Goal: Transaction & Acquisition: Purchase product/service

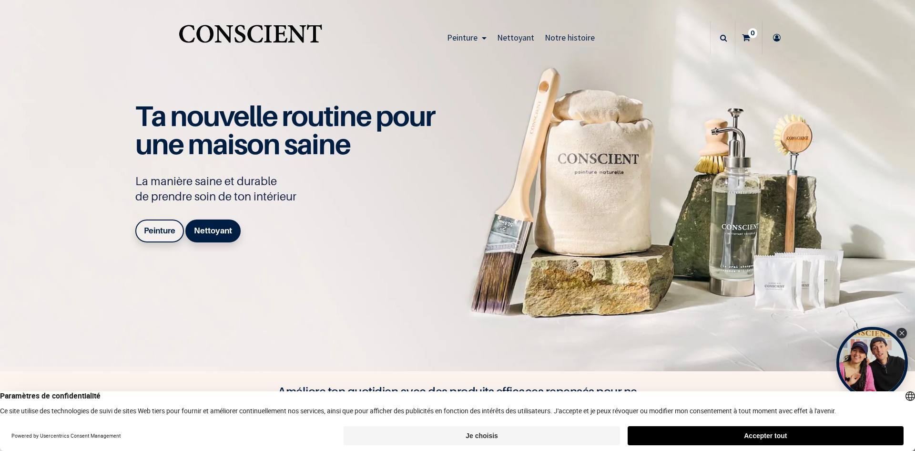
click at [154, 224] on link "Peinture" at bounding box center [159, 230] width 49 height 23
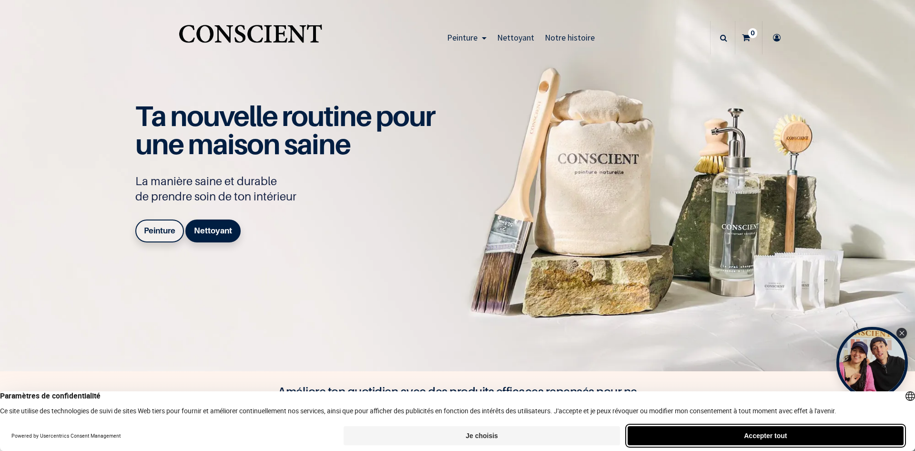
click at [779, 434] on button "Accepter tout" at bounding box center [766, 435] width 276 height 19
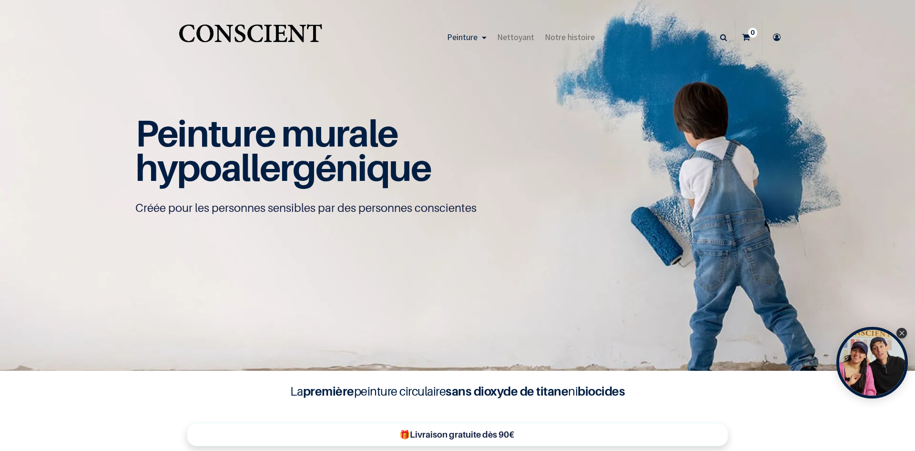
scroll to position [185, 0]
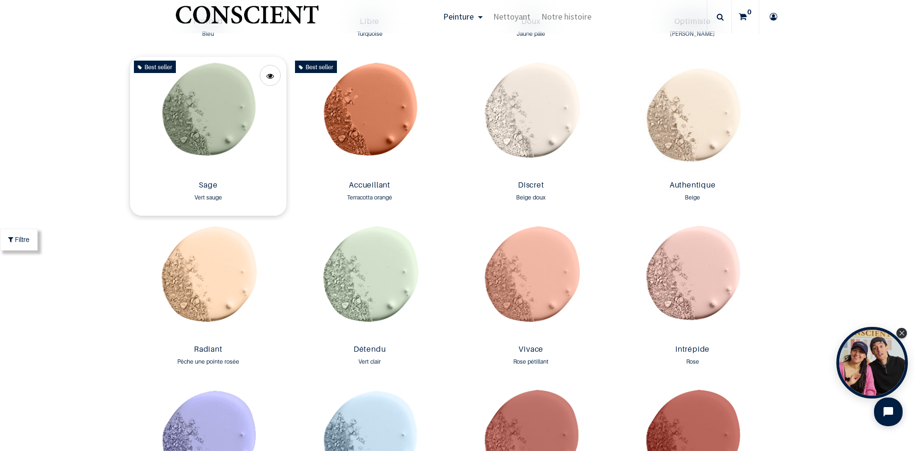
scroll to position [859, 0]
click at [209, 107] on img at bounding box center [208, 116] width 157 height 120
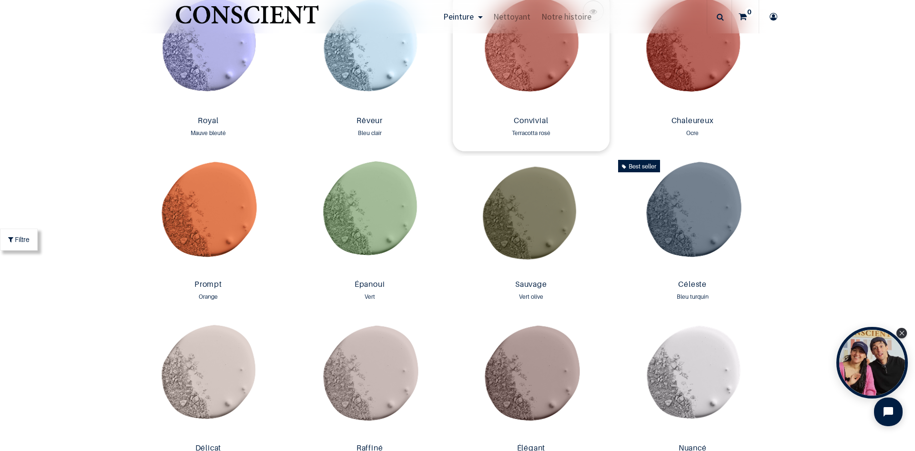
scroll to position [1335, 0]
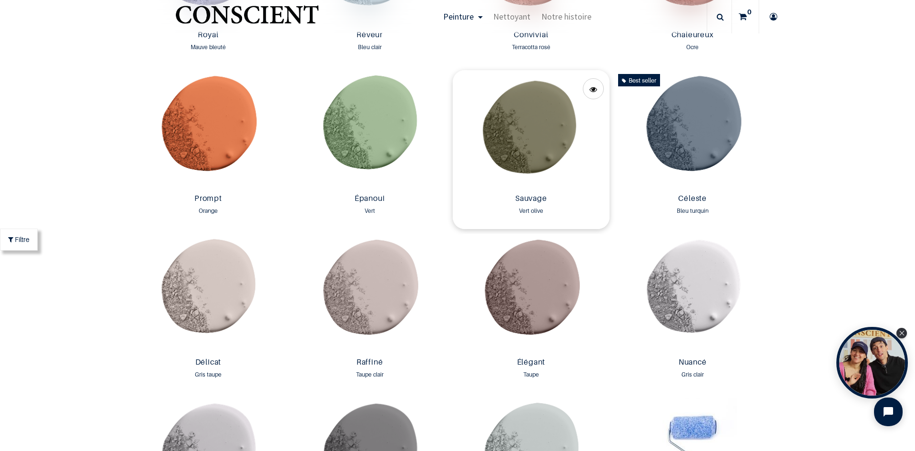
click at [492, 157] on img at bounding box center [531, 130] width 157 height 120
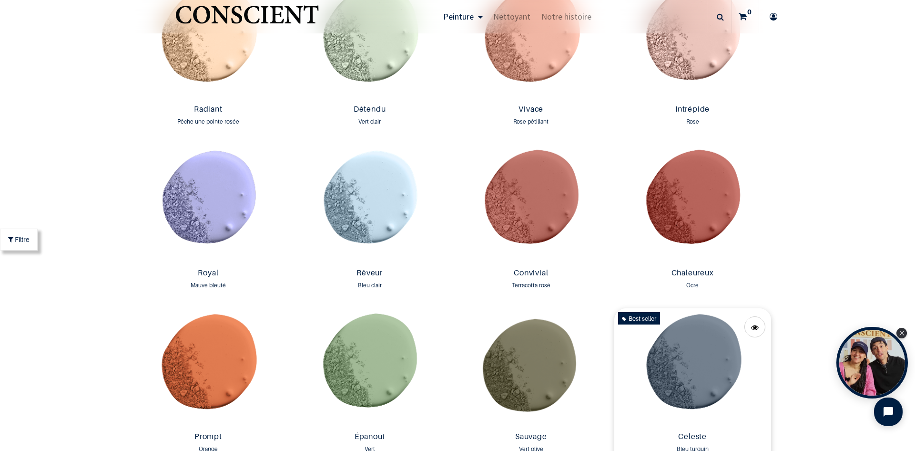
scroll to position [1240, 0]
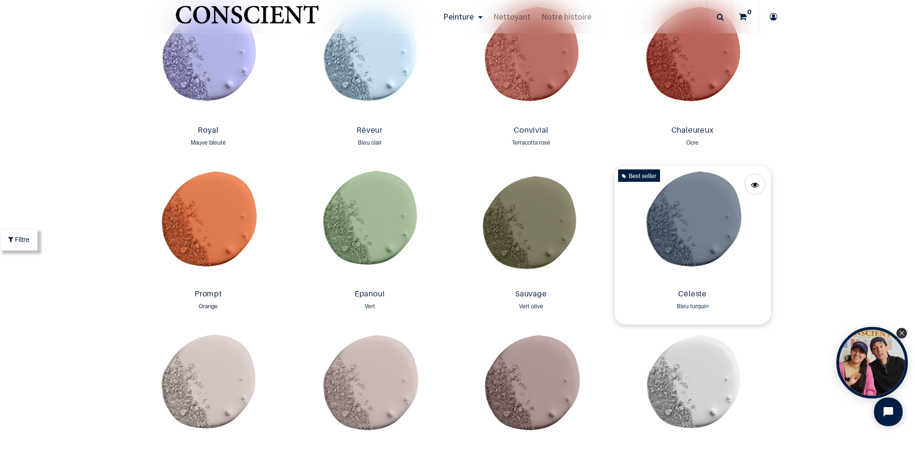
click at [697, 227] on img at bounding box center [693, 225] width 157 height 120
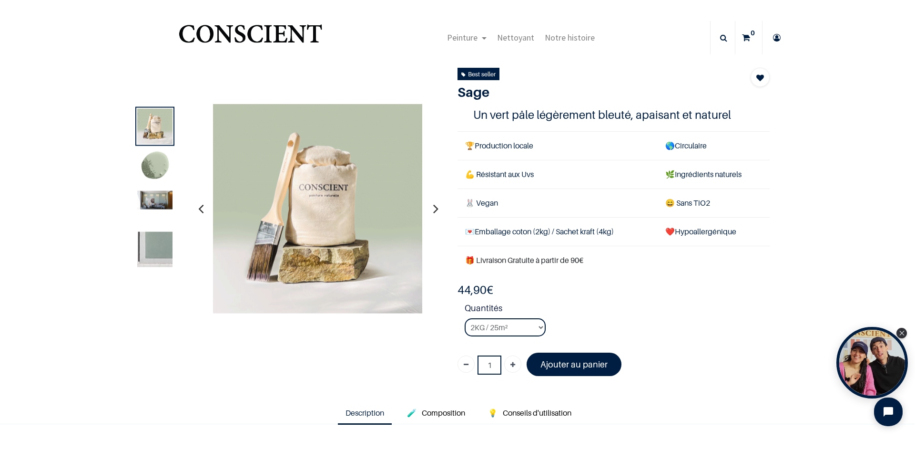
click at [433, 208] on icon "button" at bounding box center [435, 208] width 5 height 26
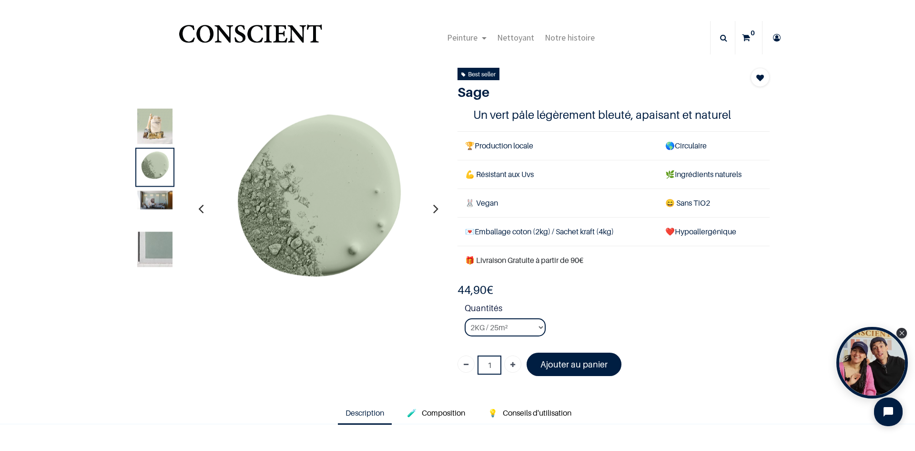
click at [433, 208] on icon "button" at bounding box center [435, 208] width 5 height 26
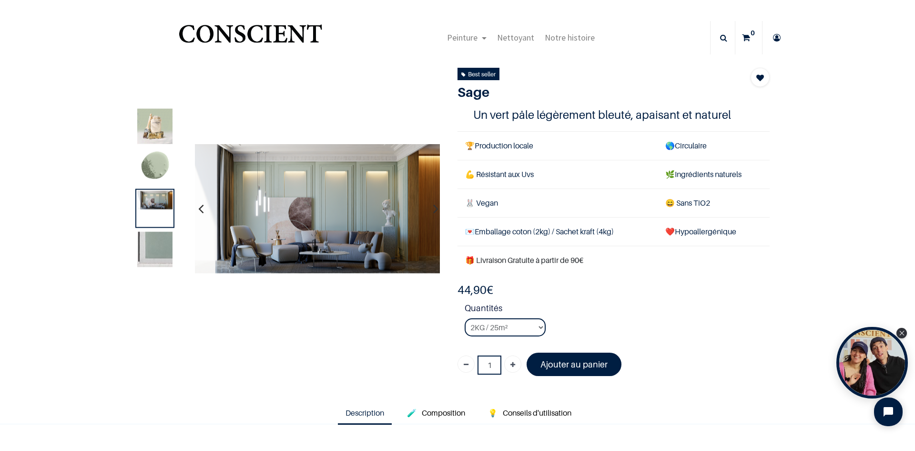
click at [434, 207] on icon "button" at bounding box center [435, 208] width 5 height 26
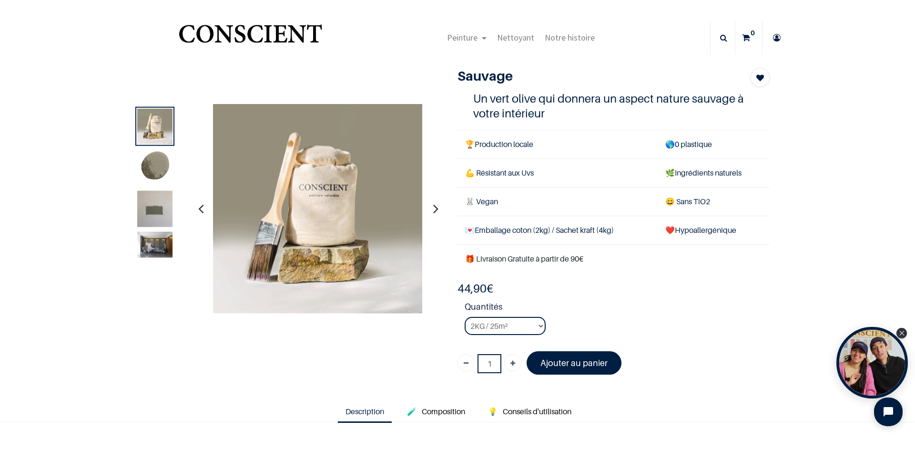
click at [140, 215] on img at bounding box center [154, 213] width 35 height 47
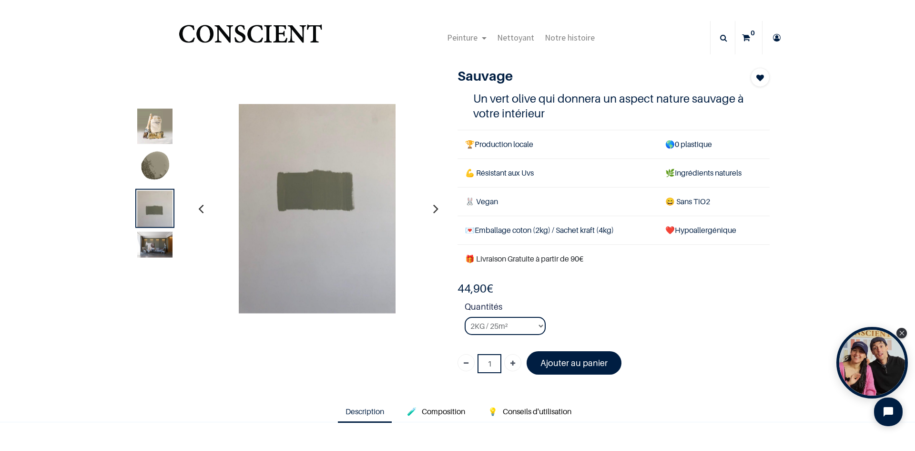
click at [146, 242] on img at bounding box center [154, 244] width 35 height 26
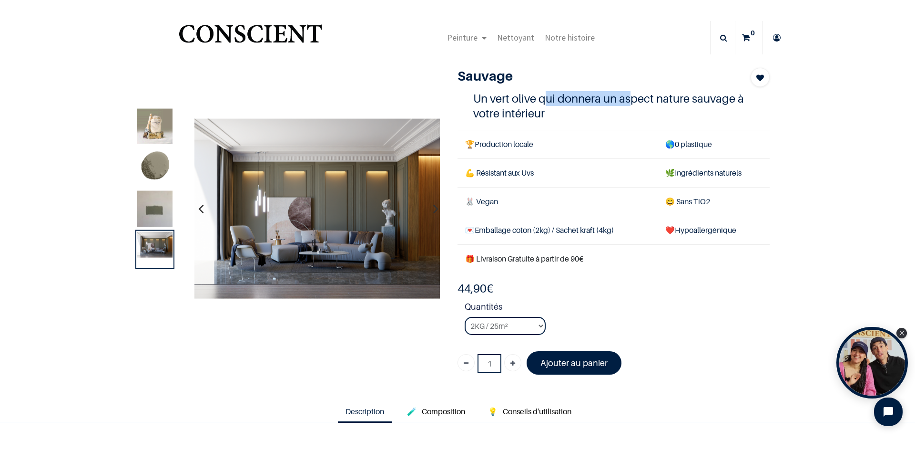
drag, startPoint x: 542, startPoint y: 104, endPoint x: 629, endPoint y: 104, distance: 87.2
click at [628, 104] on h4 "Un vert olive qui donnera un aspect nature sauvage à votre intérieur" at bounding box center [613, 106] width 281 height 30
click at [655, 96] on h4 "Un vert olive qui donnera un aspect nature sauvage à votre intérieur" at bounding box center [613, 106] width 281 height 30
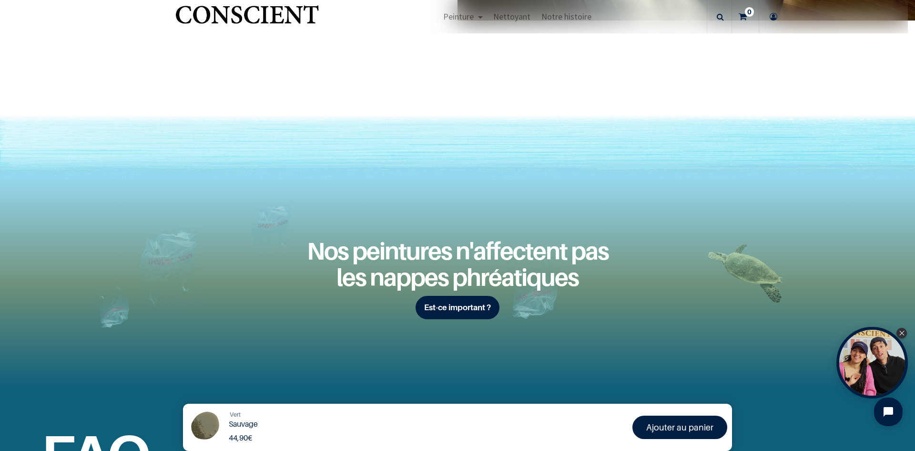
scroll to position [989, 0]
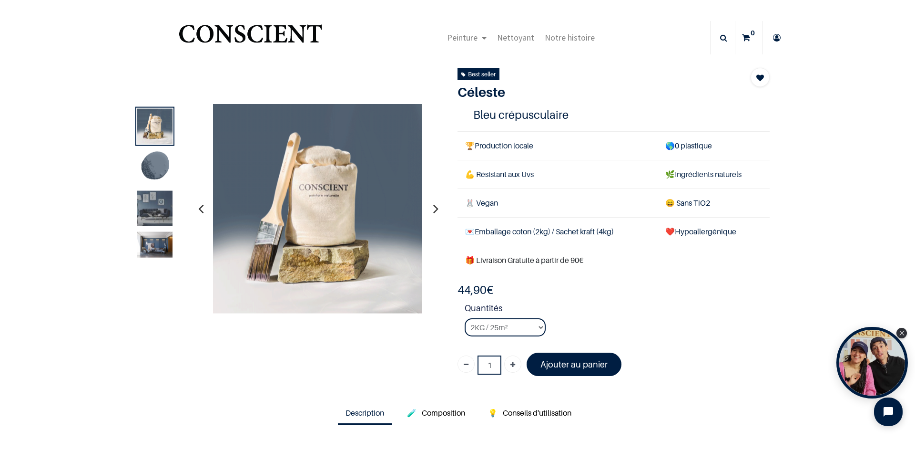
click at [148, 209] on img at bounding box center [154, 207] width 35 height 35
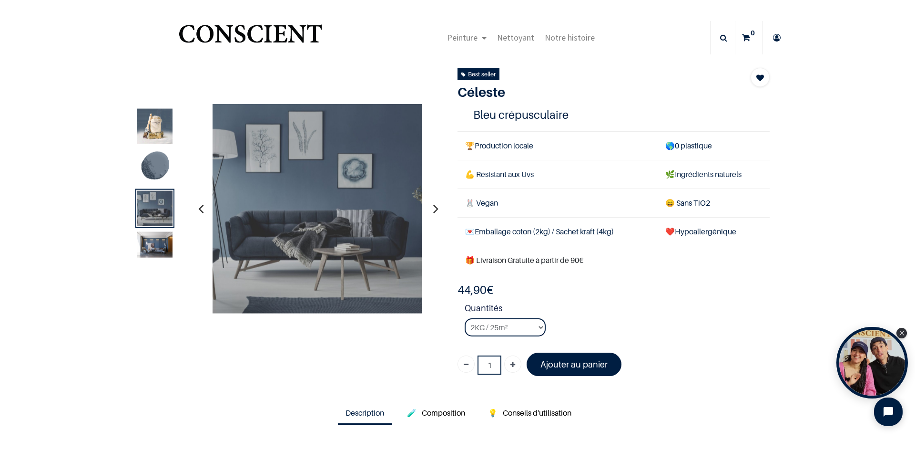
click at [154, 242] on img at bounding box center [154, 244] width 35 height 26
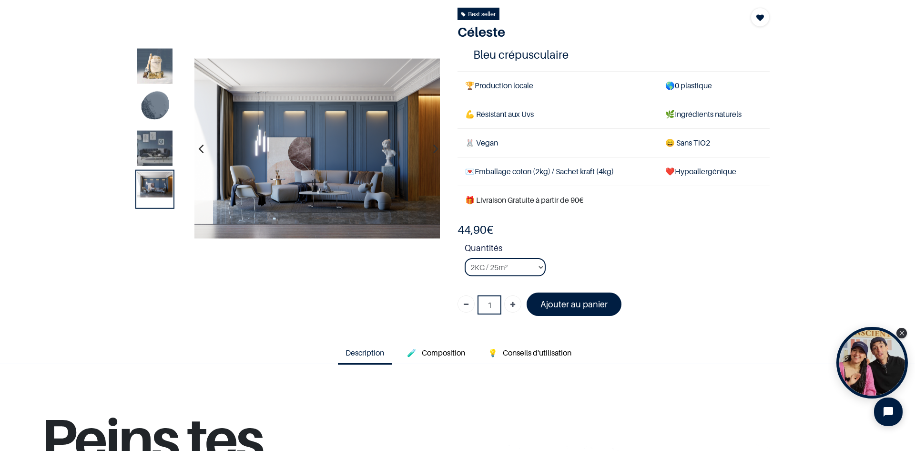
scroll to position [238, 0]
